Goal: Information Seeking & Learning: Learn about a topic

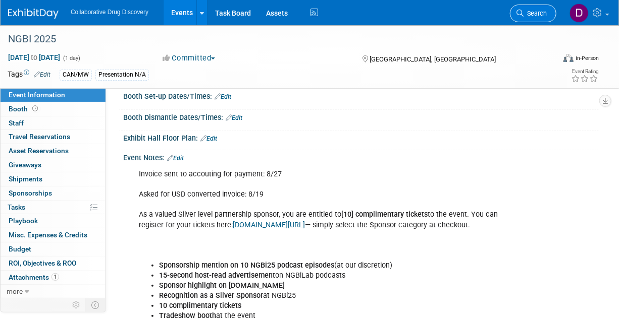
scroll to position [161, 0]
drag, startPoint x: 525, startPoint y: 9, endPoint x: 542, endPoint y: 17, distance: 19.0
click at [525, 10] on link "Search" at bounding box center [533, 14] width 46 height 18
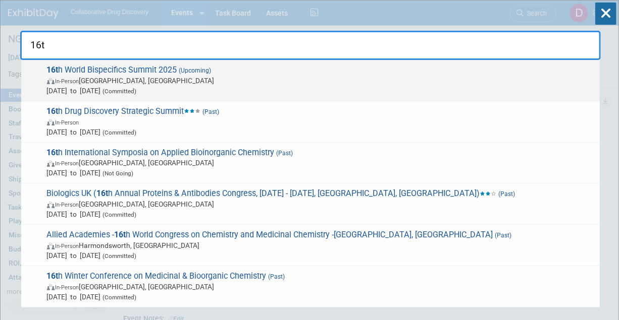
type input "16t"
click at [300, 69] on span "16t h World Bispecifics Summit 2025 (Upcoming) In-Person Cambridge, MA Sep 9, 2…" at bounding box center [319, 80] width 551 height 31
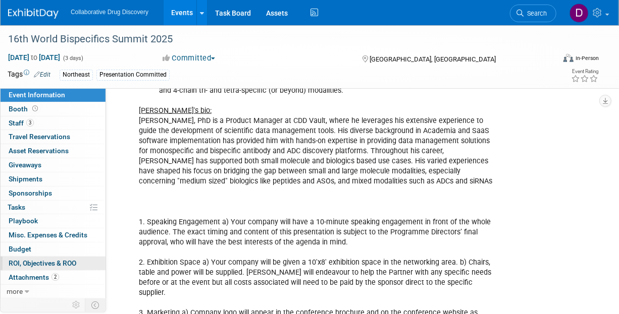
scroll to position [640, 0]
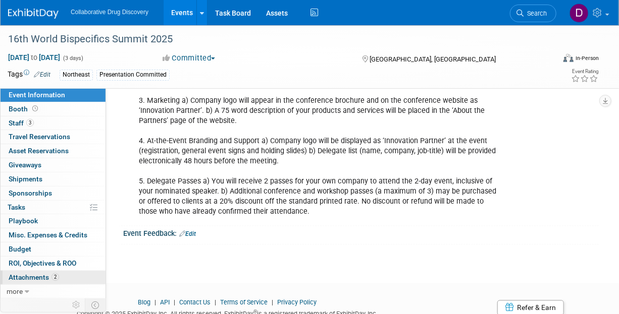
click at [53, 277] on span "2" at bounding box center [55, 278] width 8 height 8
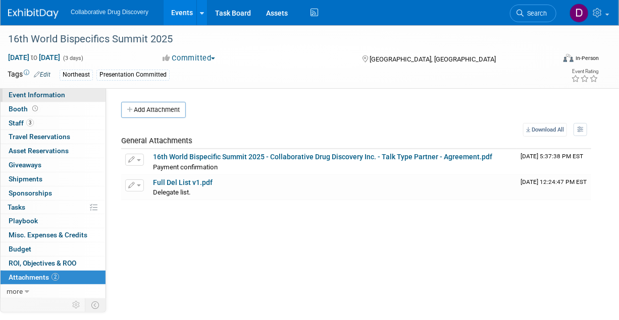
click at [41, 93] on span "Event Information" at bounding box center [37, 95] width 57 height 8
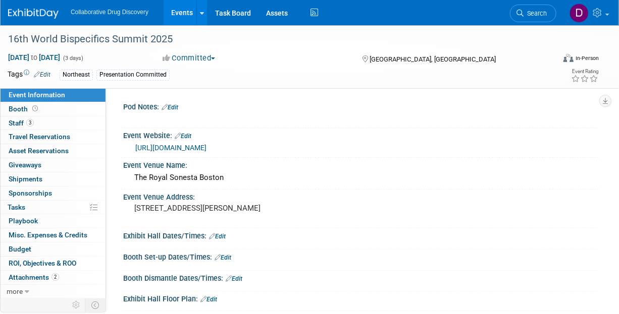
click at [206, 152] on link "https://bispecific.com/about/about-event/?utm_source=digital&utm_medium=ppc&utm…" at bounding box center [170, 148] width 71 height 8
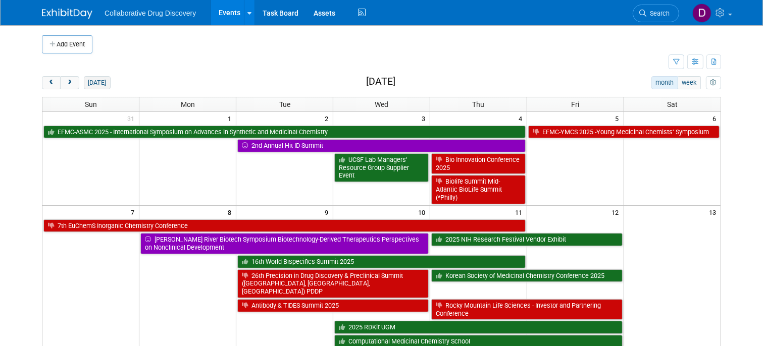
click at [99, 85] on button "[DATE]" at bounding box center [97, 82] width 27 height 13
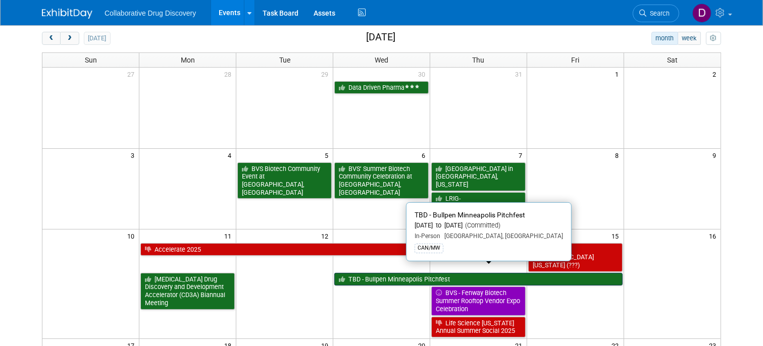
scroll to position [118, 0]
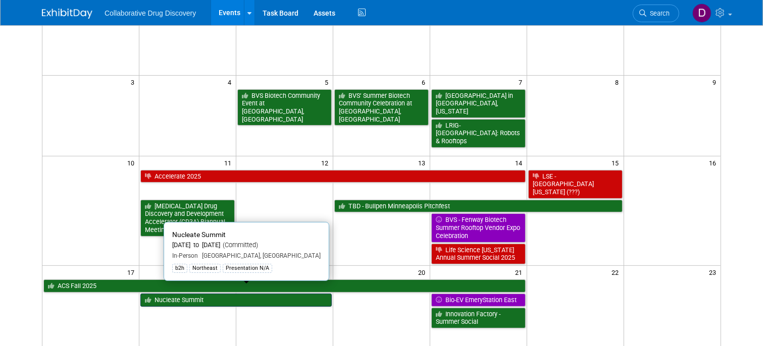
click at [266, 294] on link "Nucleate Summit" at bounding box center [235, 300] width 191 height 13
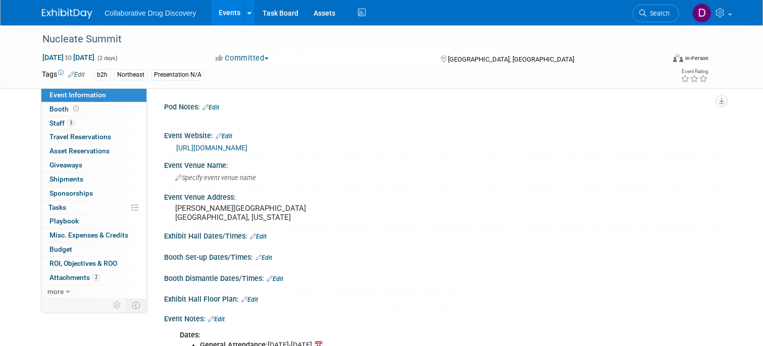
click at [49, 9] on img at bounding box center [67, 14] width 50 height 10
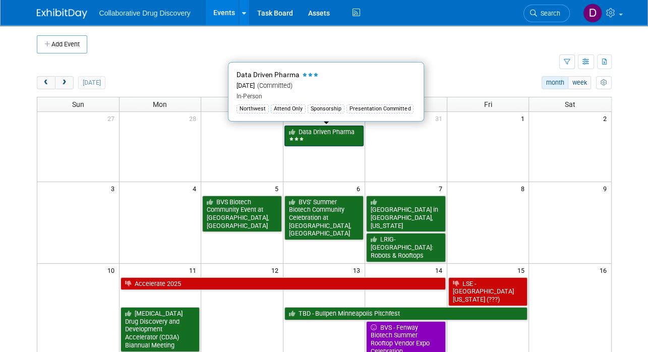
click at [327, 132] on link "Data Driven Pharma" at bounding box center [325, 136] width 80 height 21
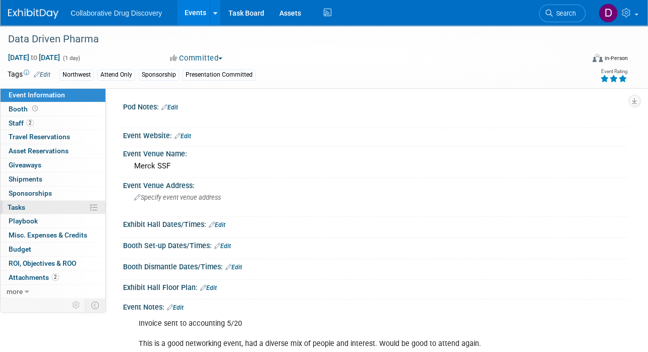
click at [37, 208] on link "0% Tasks 0%" at bounding box center [53, 208] width 105 height 14
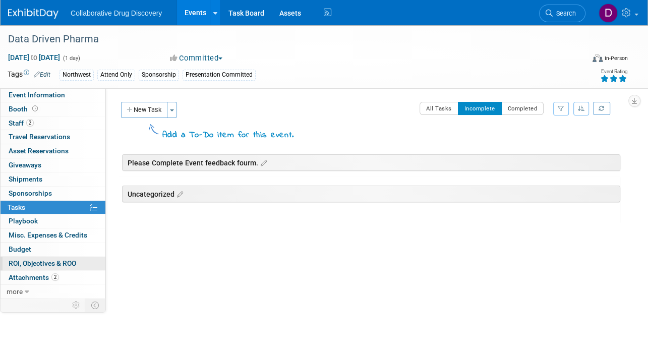
click at [66, 267] on link "0 ROI, Objectives & ROO 0" at bounding box center [53, 264] width 105 height 14
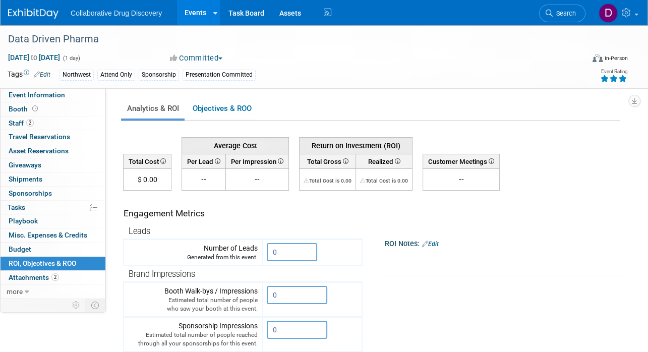
click at [193, 189] on td "--" at bounding box center [204, 180] width 44 height 22
click at [199, 182] on td "--" at bounding box center [204, 180] width 44 height 22
click at [199, 181] on td "--" at bounding box center [204, 180] width 44 height 22
click at [211, 105] on link "Objectives & ROO 0" at bounding box center [222, 109] width 71 height 20
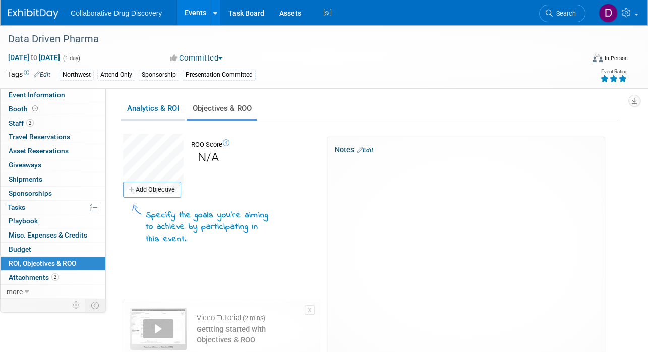
click at [147, 110] on link "Analytics & ROI" at bounding box center [153, 109] width 64 height 20
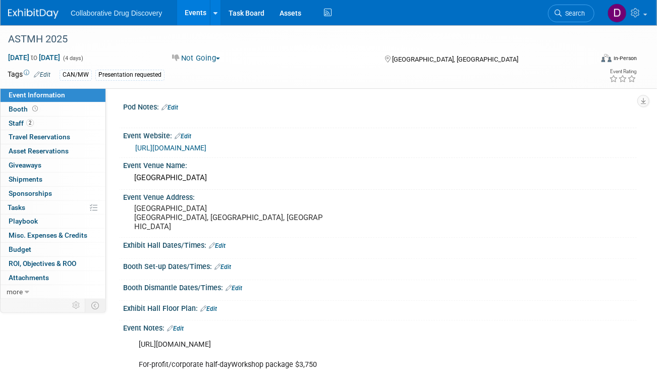
click at [206, 148] on link "[URL][DOMAIN_NAME]" at bounding box center [170, 148] width 71 height 8
click at [206, 148] on link "https://www.astmh.org/annual-meeting" at bounding box center [170, 148] width 71 height 8
click at [190, 143] on div "https://www.astmh.org/annual-meeting" at bounding box center [382, 148] width 494 height 12
click at [188, 147] on link "https://www.astmh.org/annual-meeting" at bounding box center [170, 148] width 71 height 8
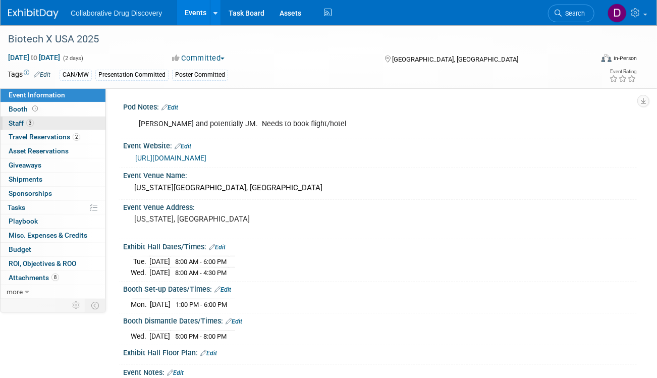
click at [43, 127] on link "3 Staff 3" at bounding box center [53, 124] width 105 height 14
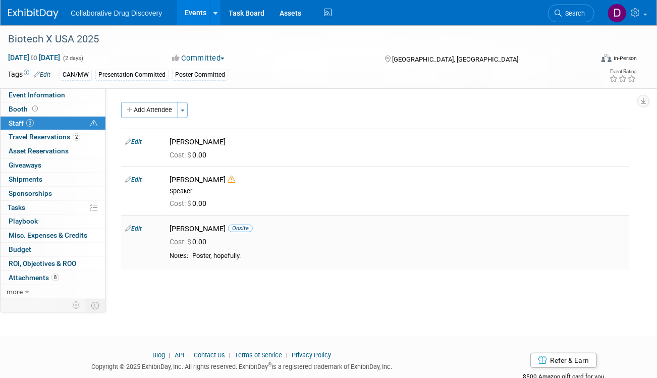
click at [191, 229] on div "[PERSON_NAME] Onsite" at bounding box center [398, 229] width 456 height 10
click at [191, 228] on div "[PERSON_NAME] Onsite" at bounding box center [398, 229] width 456 height 10
click at [191, 228] on div "Yigit Kucuk Onsite" at bounding box center [398, 229] width 456 height 10
click at [289, 207] on div "Cost: $ 0.00" at bounding box center [398, 203] width 456 height 9
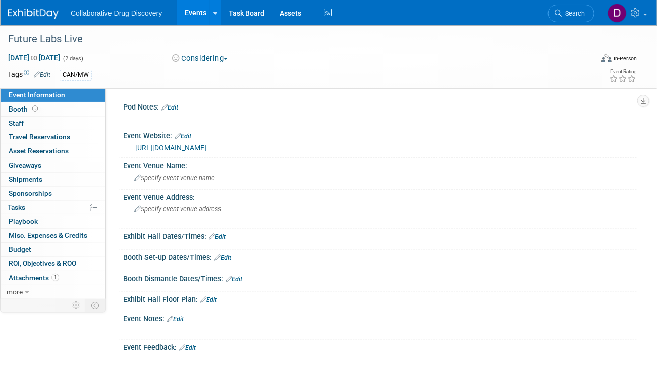
click at [206, 150] on link "[URL][DOMAIN_NAME]" at bounding box center [170, 148] width 71 height 8
click at [38, 11] on img at bounding box center [33, 14] width 50 height 10
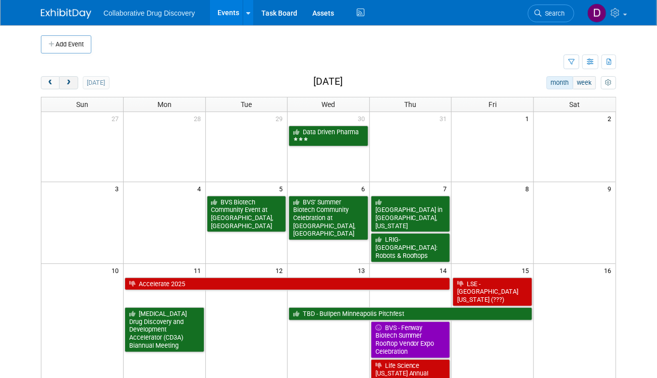
click at [76, 83] on button "next" at bounding box center [68, 82] width 19 height 13
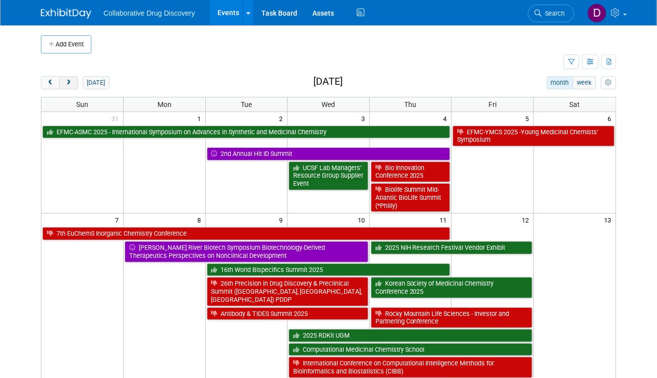
click at [76, 83] on button "next" at bounding box center [68, 82] width 19 height 13
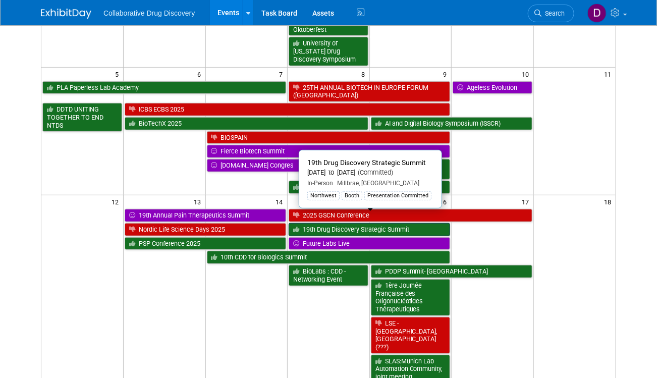
scroll to position [194, 0]
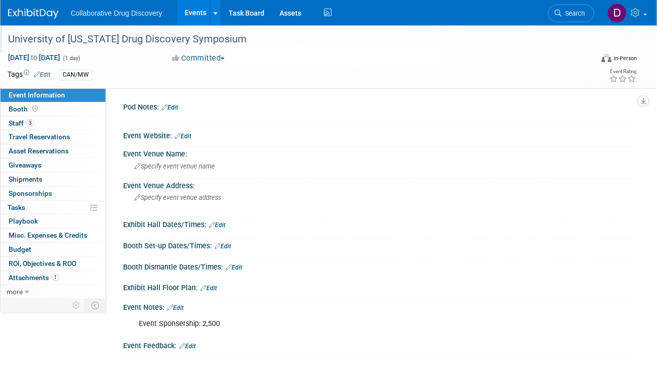
click at [158, 46] on div "University of [US_STATE] Drug Discovery Symposium" at bounding box center [294, 39] width 579 height 18
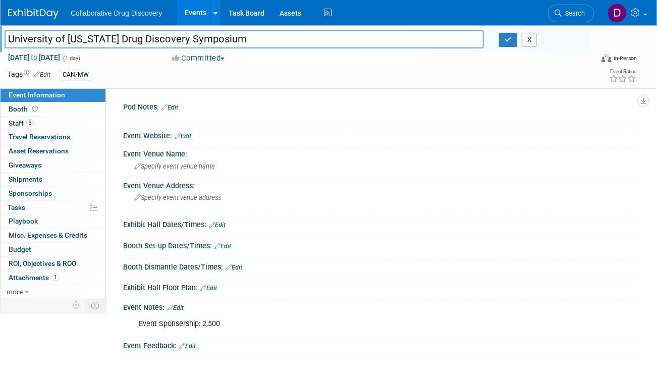
click at [158, 46] on input "University of [US_STATE] Drug Discovery Symposium" at bounding box center [244, 39] width 479 height 18
click at [40, 263] on span "ROI, Objectives & ROO 0" at bounding box center [43, 263] width 68 height 8
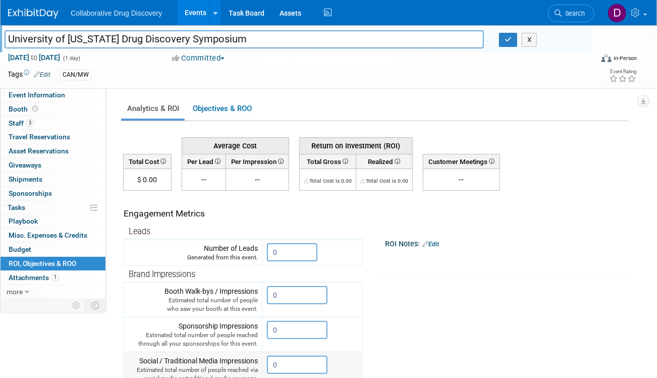
scroll to position [145, 0]
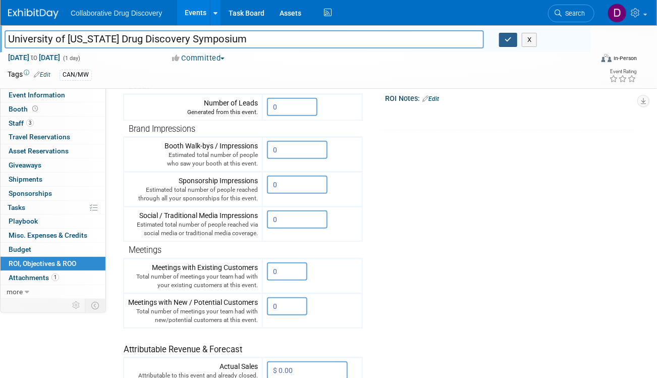
click at [510, 43] on button "button" at bounding box center [508, 40] width 18 height 14
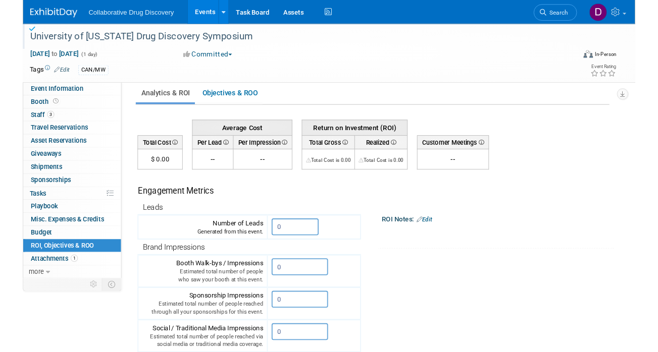
scroll to position [0, 0]
